Goal: Check status

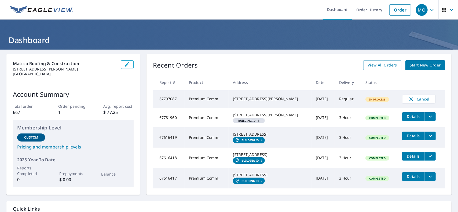
click at [273, 100] on div "[STREET_ADDRESS][PERSON_NAME]" at bounding box center [270, 98] width 75 height 5
